Goal: Transaction & Acquisition: Purchase product/service

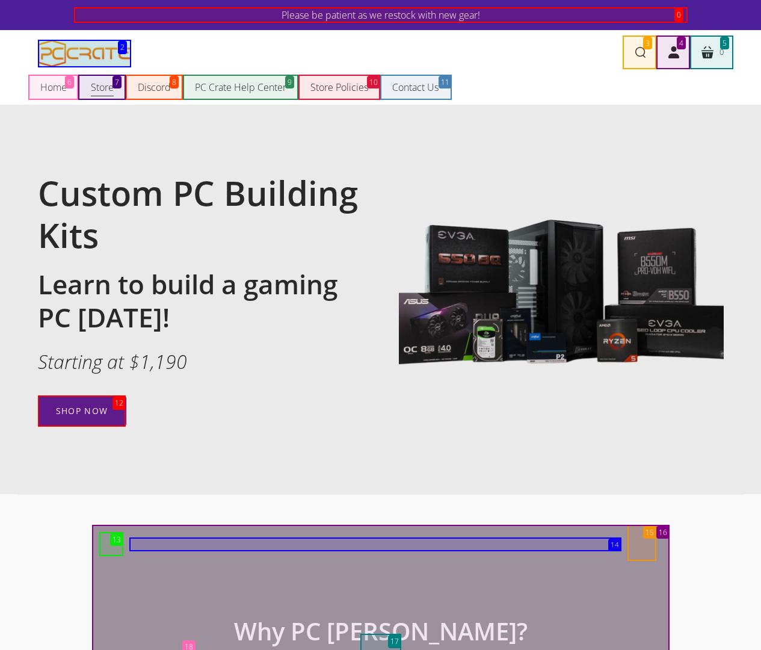
click at [102, 87] on span "Store" at bounding box center [102, 87] width 23 height 16
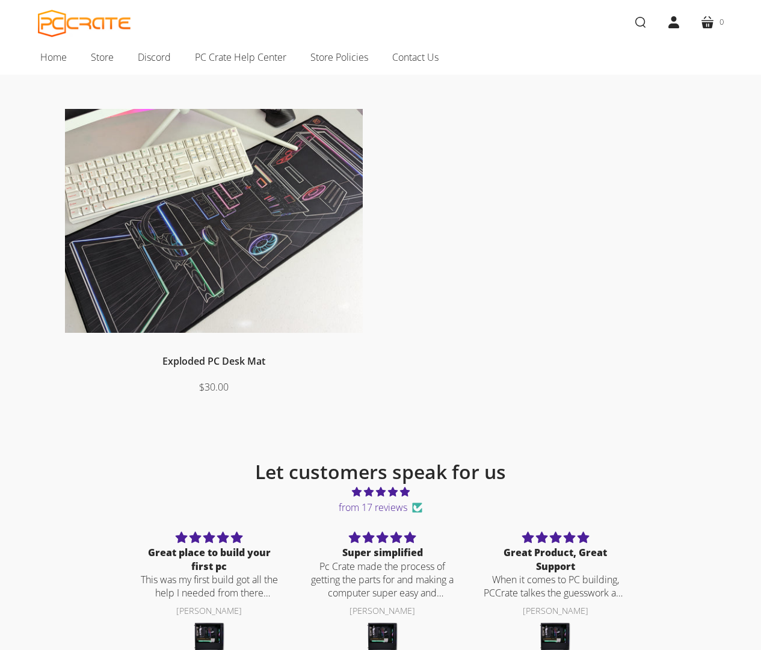
scroll to position [424, 0]
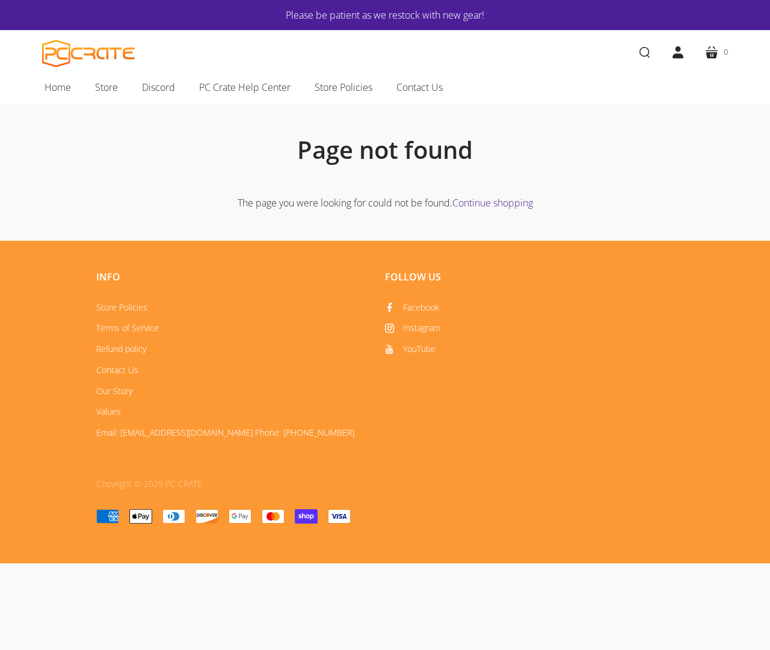
click at [494, 202] on link "Continue shopping" at bounding box center [492, 202] width 81 height 13
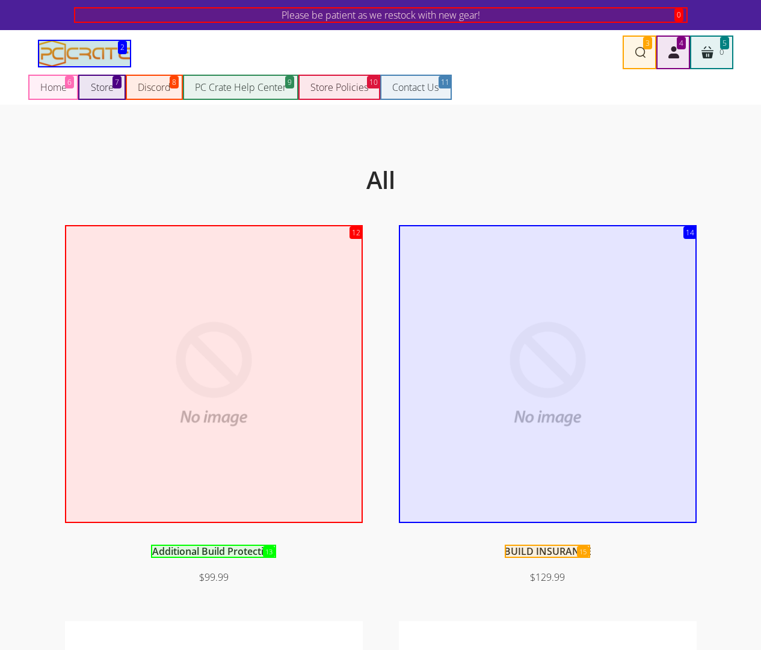
click at [213, 550] on link "Additional Build Protection" at bounding box center [213, 550] width 123 height 13
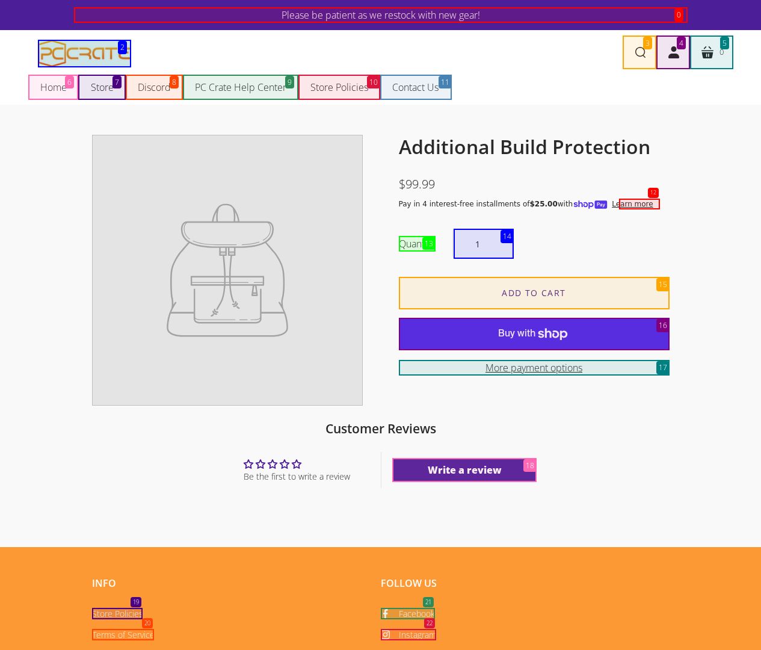
click at [534, 293] on input "Add to cart" at bounding box center [534, 293] width 271 height 32
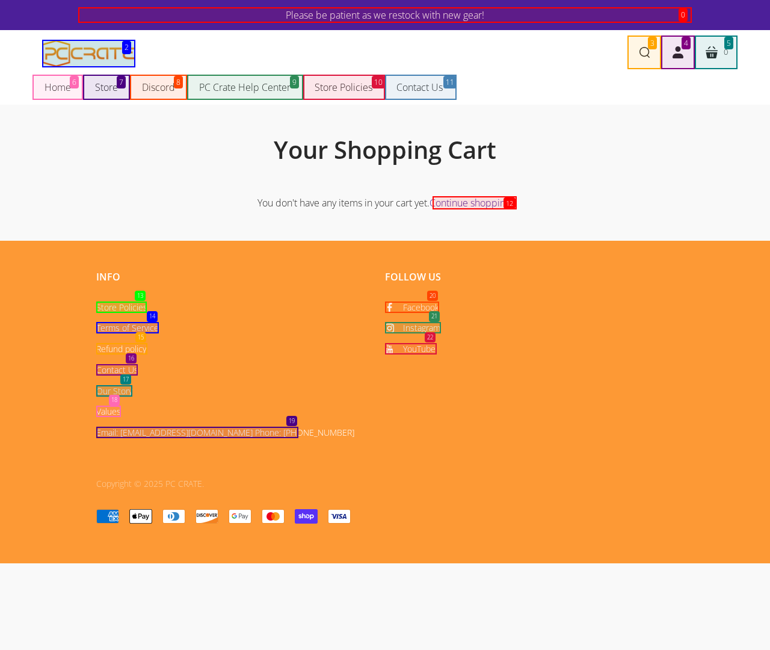
click at [114, 390] on link "Our Story" at bounding box center [114, 390] width 36 height 11
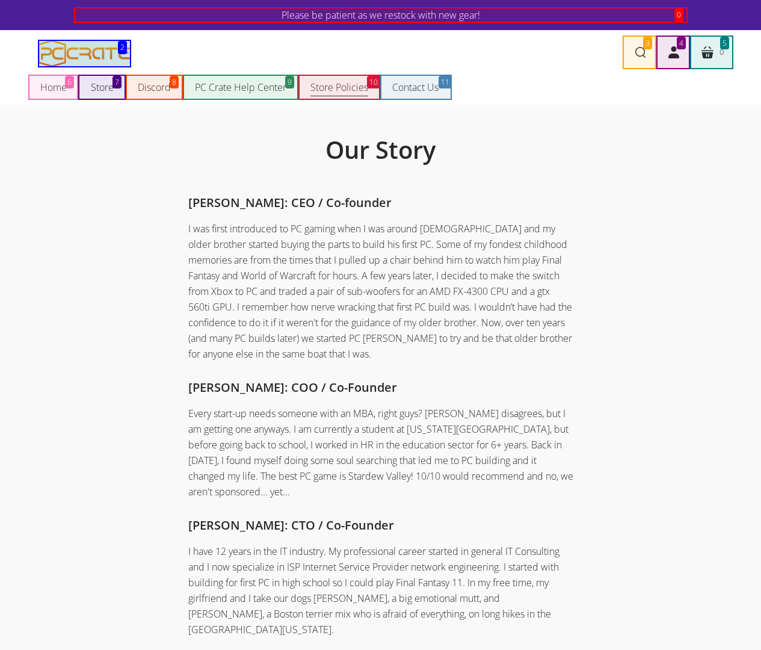
click at [339, 87] on span "Store Policies" at bounding box center [339, 87] width 58 height 16
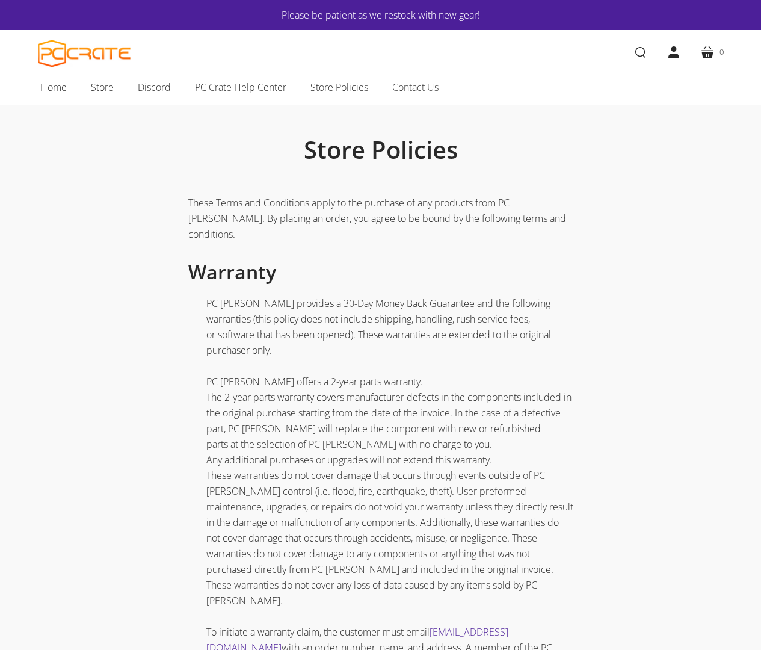
click at [416, 87] on span "Contact Us" at bounding box center [415, 87] width 46 height 16
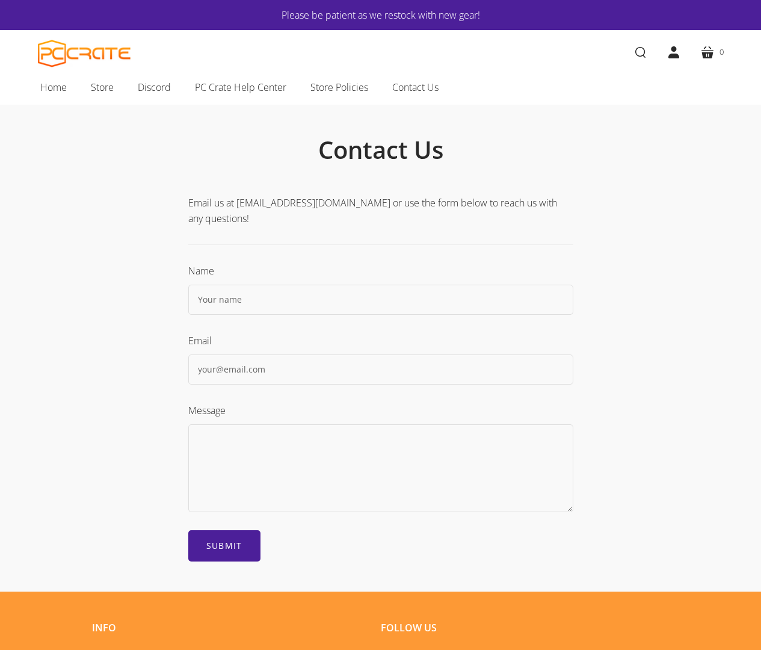
scroll to position [264, 0]
